Goal: Use online tool/utility: Utilize a website feature to perform a specific function

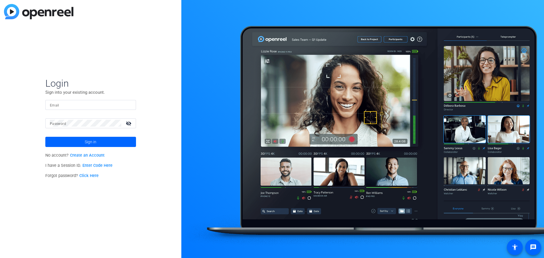
click at [69, 107] on input "Email" at bounding box center [91, 104] width 82 height 7
type input "jennifer.mohr@pwc.com"
click at [88, 142] on span "Sign in" at bounding box center [91, 142] width 12 height 14
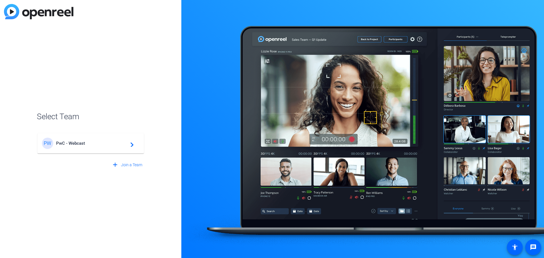
click at [76, 147] on div "PW PwC - Webcast navigate_next" at bounding box center [90, 143] width 97 height 11
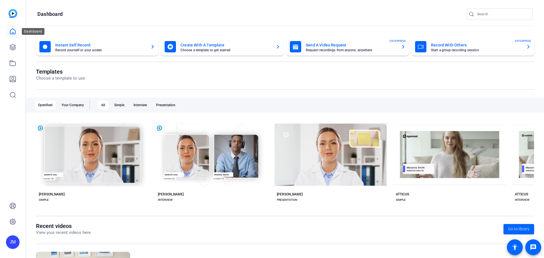
click at [11, 31] on icon at bounding box center [12, 31] width 7 height 7
click at [14, 46] on icon at bounding box center [12, 47] width 7 height 7
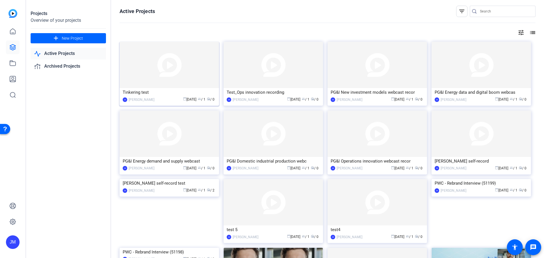
click at [174, 67] on img at bounding box center [168, 65] width 99 height 46
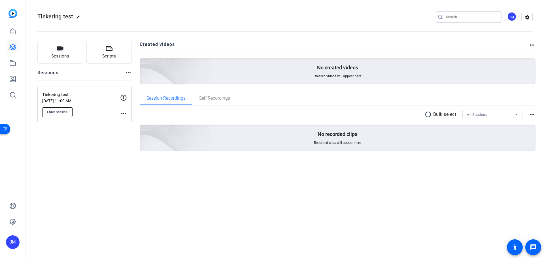
click at [51, 114] on span "Enter Session" at bounding box center [57, 112] width 21 height 5
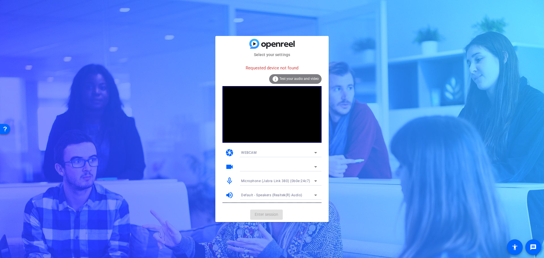
click at [259, 195] on span "Default - Speakers (Realtek(R) Audio)" at bounding box center [271, 195] width 61 height 4
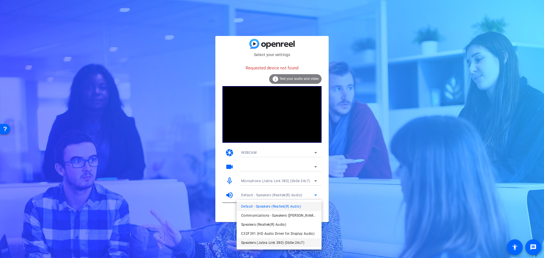
click at [248, 241] on span "Speakers (Jabra Link 380) (0b0e:24c7)" at bounding box center [272, 242] width 63 height 7
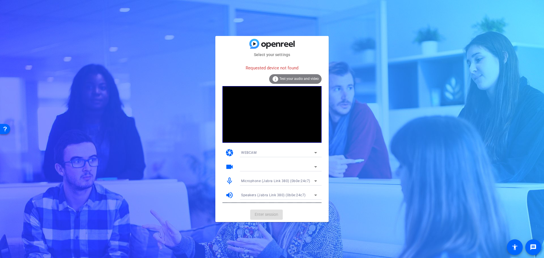
click at [295, 78] on span "Test your audio and video" at bounding box center [298, 79] width 39 height 4
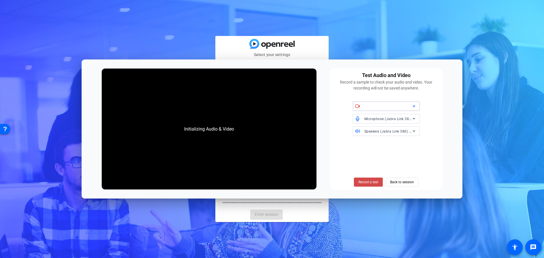
click at [365, 181] on span "Record a test" at bounding box center [368, 181] width 20 height 5
click at [366, 38] on div "Select your settings Requested device not found info Test your audio and video …" at bounding box center [272, 129] width 544 height 258
click at [404, 183] on span "Back to session" at bounding box center [402, 182] width 24 height 11
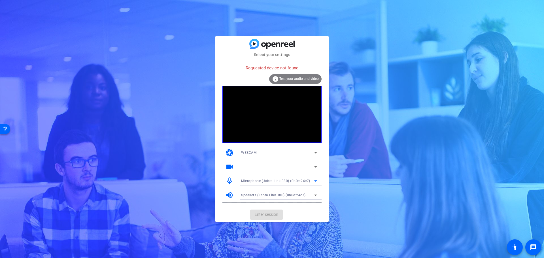
click at [317, 181] on icon at bounding box center [315, 180] width 7 height 7
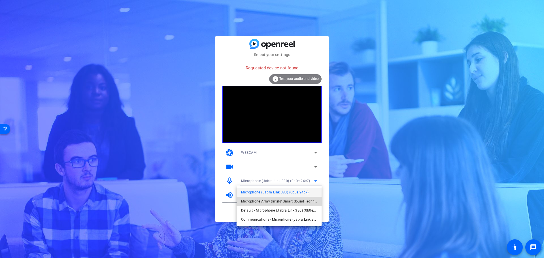
click at [246, 200] on span "Microphone Array (Intel® Smart Sound Technology for Digital Microphones)" at bounding box center [279, 201] width 76 height 7
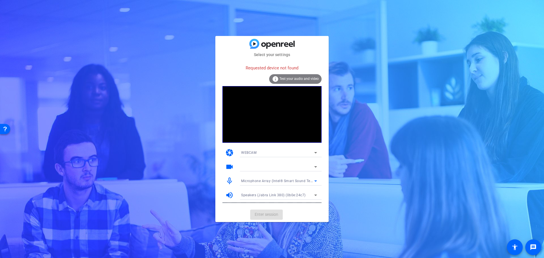
click at [252, 196] on span "Speakers (Jabra Link 380) (0b0e:24c7)" at bounding box center [273, 195] width 65 height 4
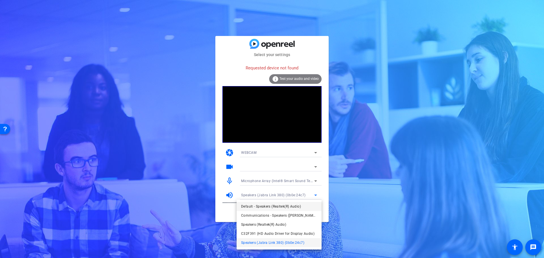
click at [254, 205] on span "Default - Speakers (Realtek(R) Audio)" at bounding box center [271, 206] width 60 height 7
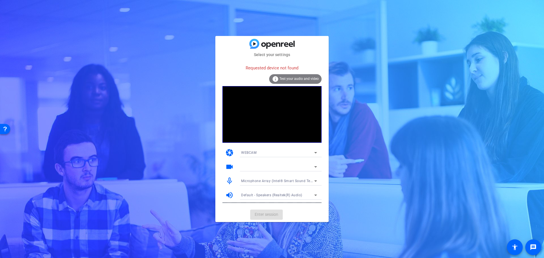
click at [300, 74] on div "info Test your audio and video" at bounding box center [295, 79] width 52 height 10
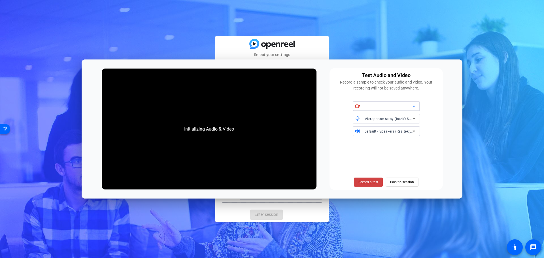
click at [298, 77] on div "Initializing Audio & Video" at bounding box center [209, 129] width 215 height 121
click at [408, 180] on span "Back to session" at bounding box center [402, 182] width 24 height 11
